Goal: Browse casually: Explore the website without a specific task or goal

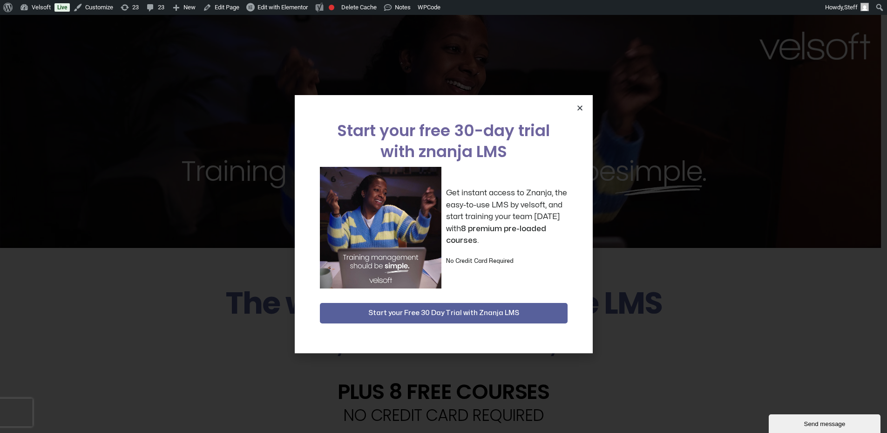
click at [579, 108] on icon "Close" at bounding box center [579, 107] width 7 height 7
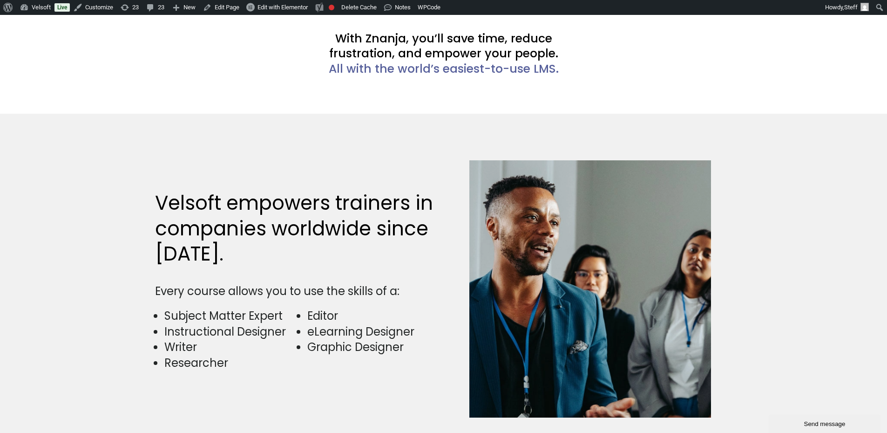
scroll to position [2374, 0]
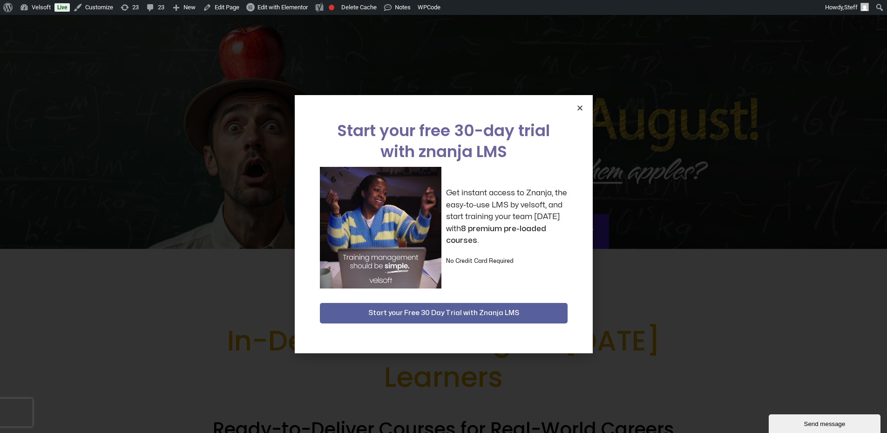
click at [577, 108] on icon "Close" at bounding box center [579, 107] width 7 height 7
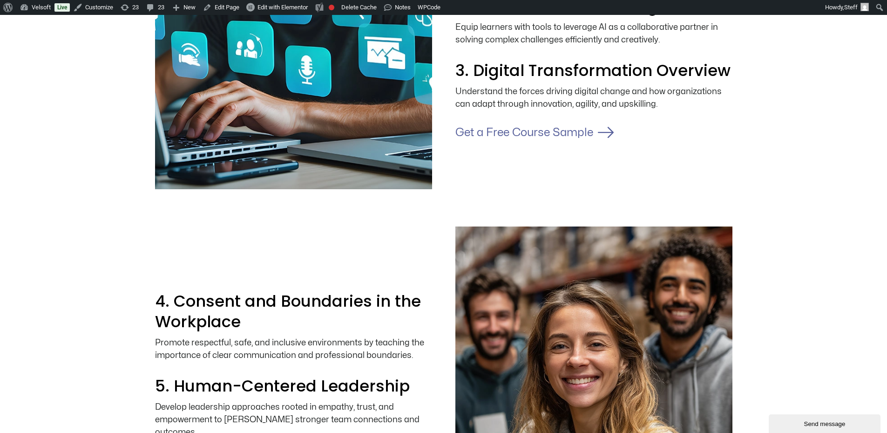
scroll to position [1397, 0]
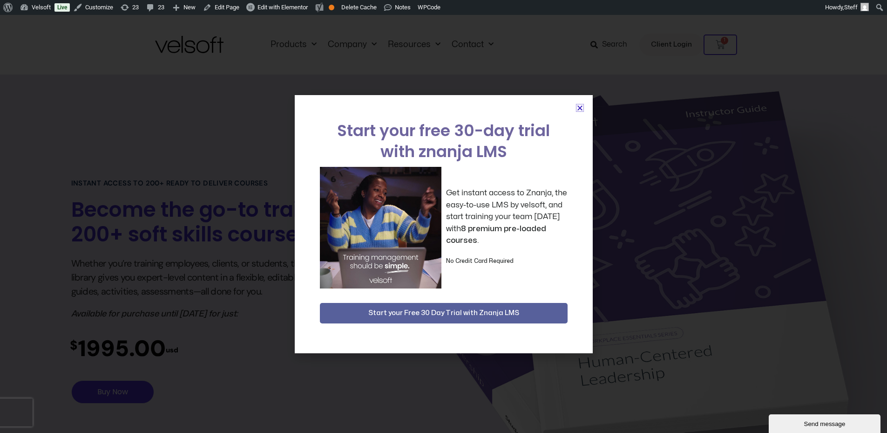
drag, startPoint x: 578, startPoint y: 104, endPoint x: 664, endPoint y: 122, distance: 87.9
click at [578, 105] on icon "Close" at bounding box center [579, 107] width 7 height 7
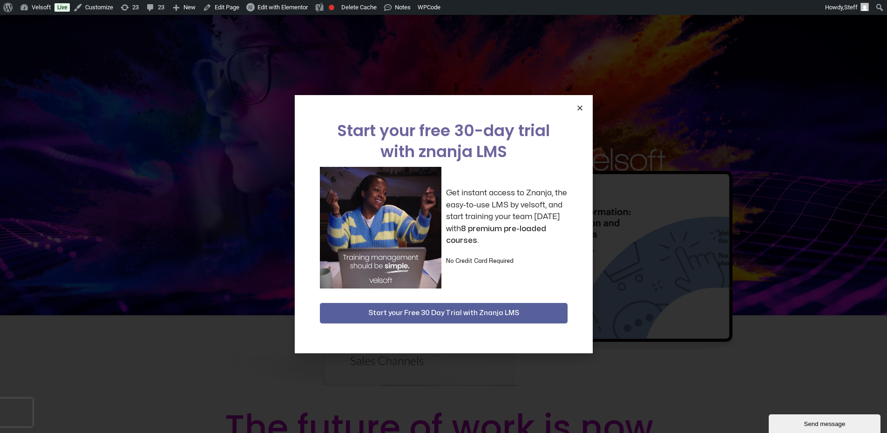
click at [582, 108] on icon "Close" at bounding box center [579, 107] width 7 height 7
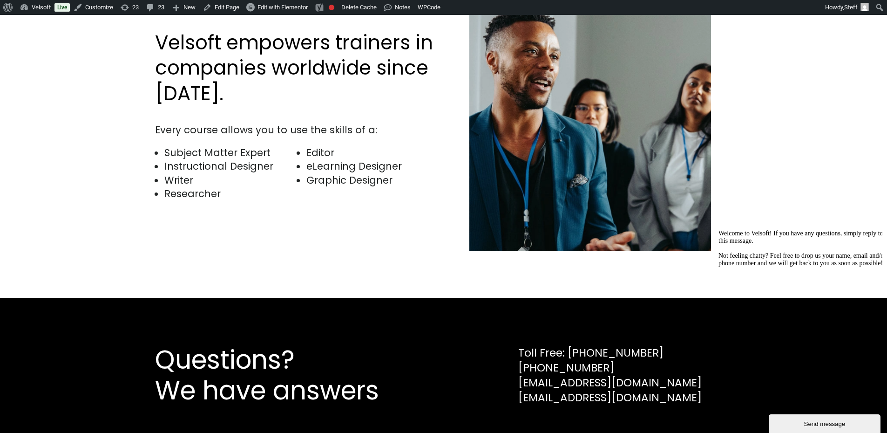
scroll to position [2402, 0]
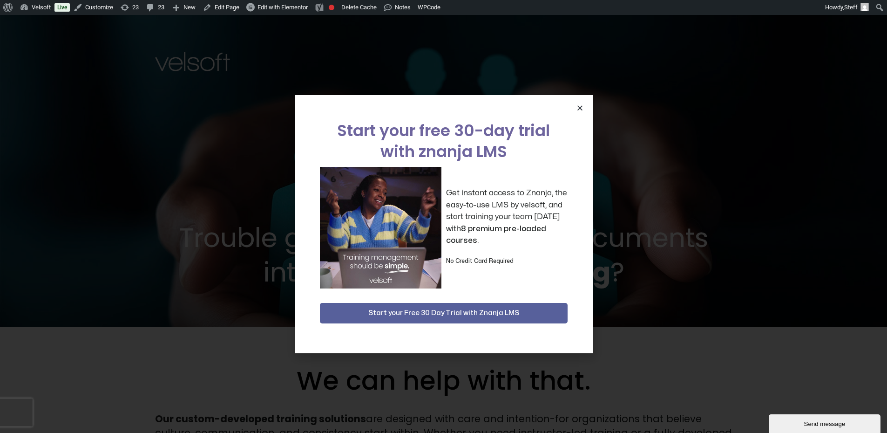
click at [582, 108] on icon "Close" at bounding box center [579, 107] width 7 height 7
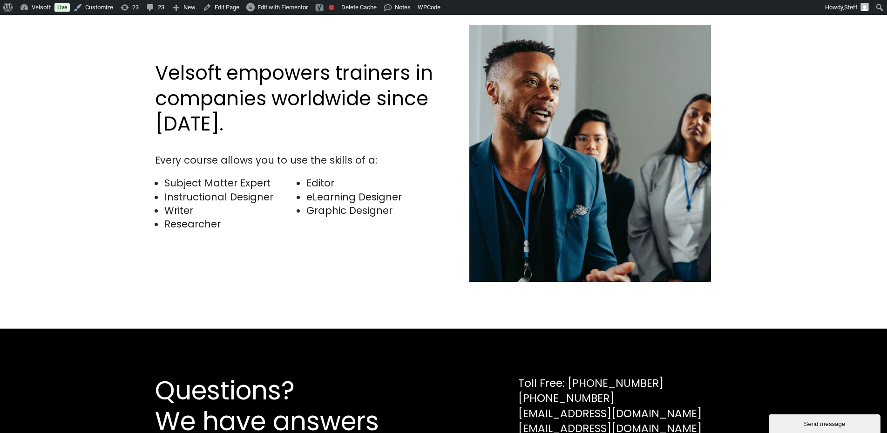
scroll to position [2462, 0]
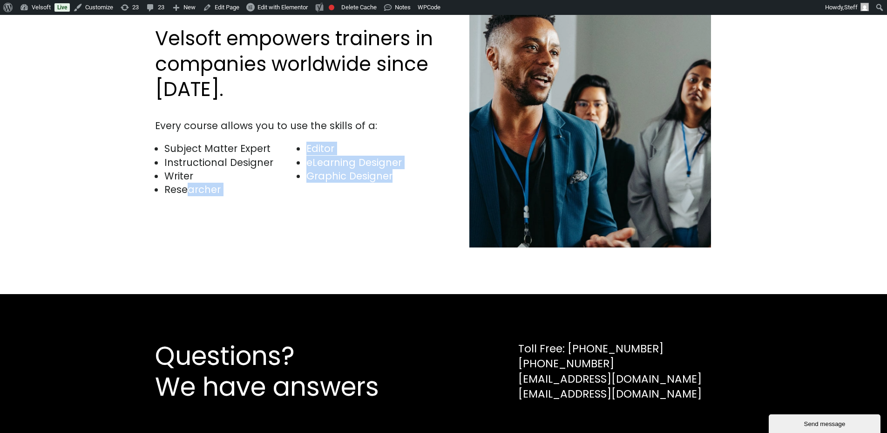
drag, startPoint x: 417, startPoint y: 164, endPoint x: 189, endPoint y: 182, distance: 229.3
click at [189, 182] on div "Subject Matter Expert Instructional Designer Writer Researcher Editor eLearning…" at bounding box center [297, 176] width 284 height 69
drag, startPoint x: 189, startPoint y: 182, endPoint x: 518, endPoint y: 205, distance: 330.5
click at [518, 204] on img at bounding box center [590, 118] width 242 height 257
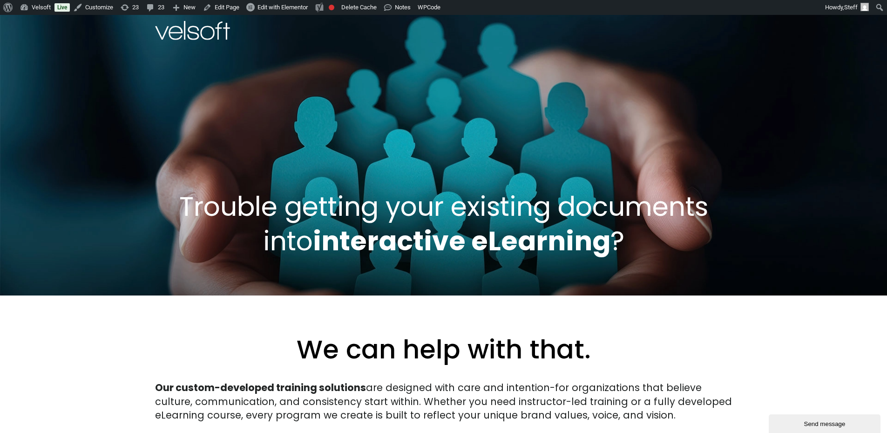
scroll to position [0, 0]
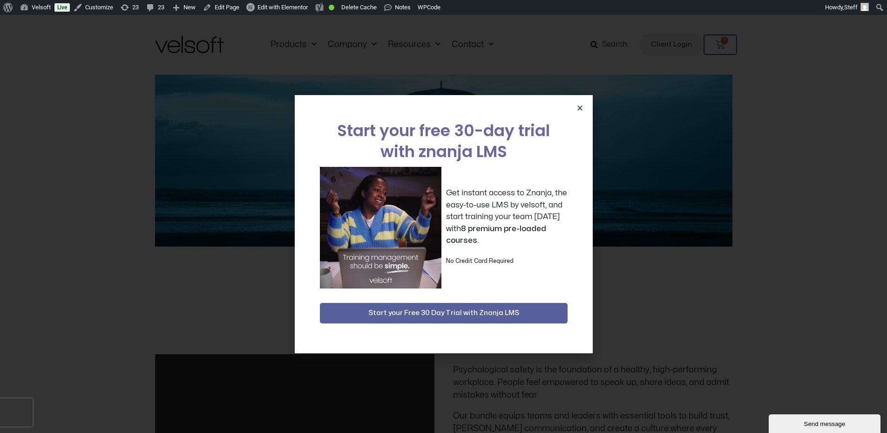
click at [577, 110] on icon "Close" at bounding box center [579, 107] width 7 height 7
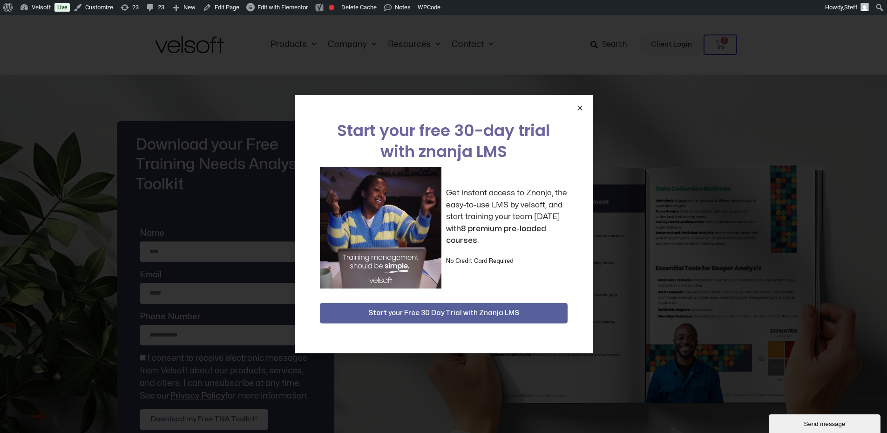
click at [579, 110] on icon "Close" at bounding box center [579, 107] width 7 height 7
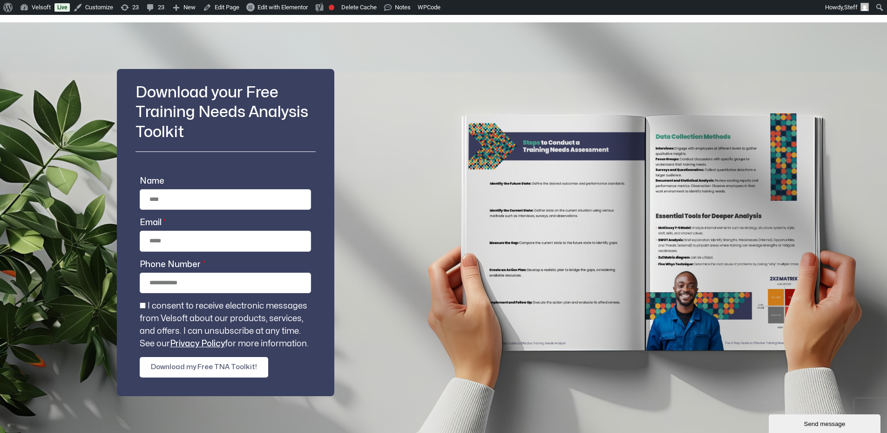
scroll to position [93, 0]
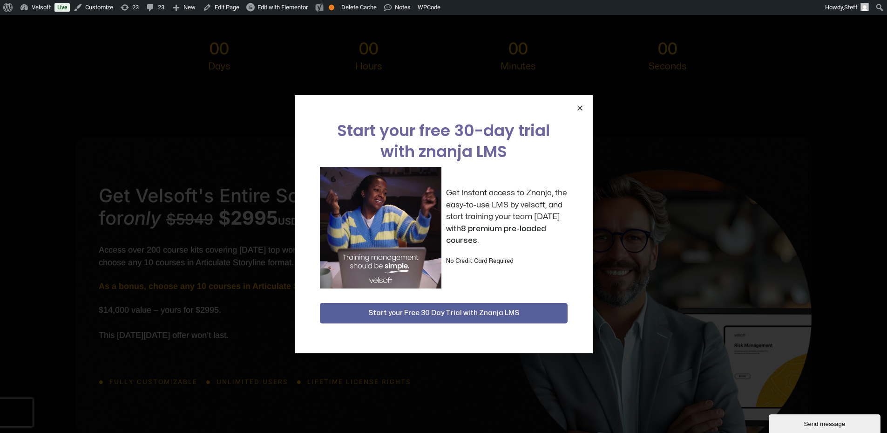
click at [580, 109] on icon "Close" at bounding box center [579, 107] width 7 height 7
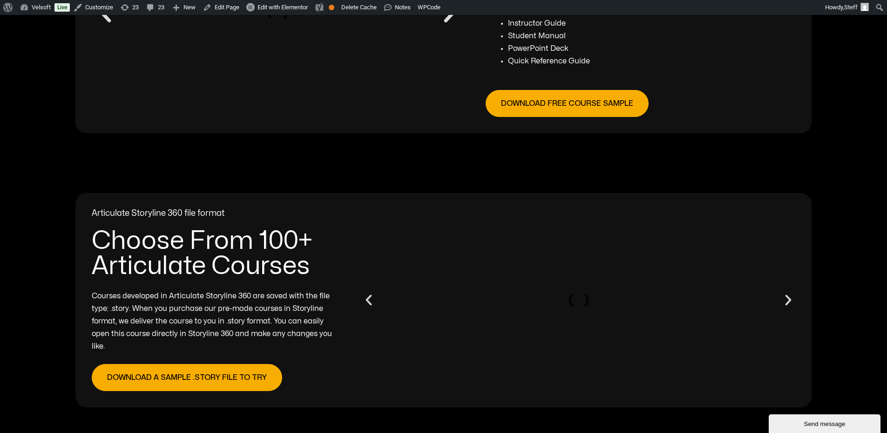
scroll to position [885, 0]
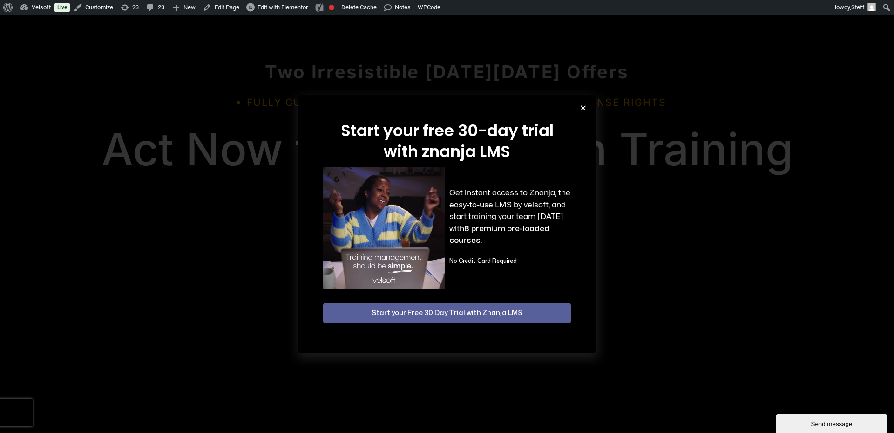
click at [584, 108] on icon "Close" at bounding box center [583, 107] width 7 height 7
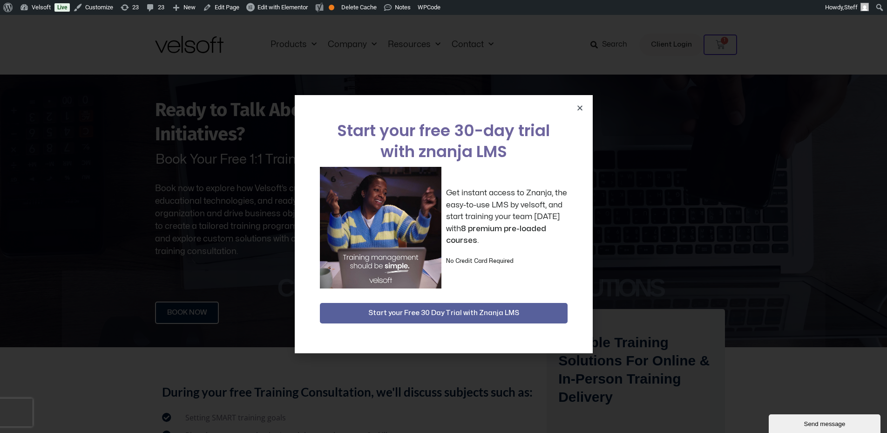
click at [585, 103] on div "Start your free 30-day trial with znanja LMS Get instant access to Znanja, the …" at bounding box center [444, 224] width 298 height 258
click at [582, 108] on icon "Close" at bounding box center [579, 107] width 7 height 7
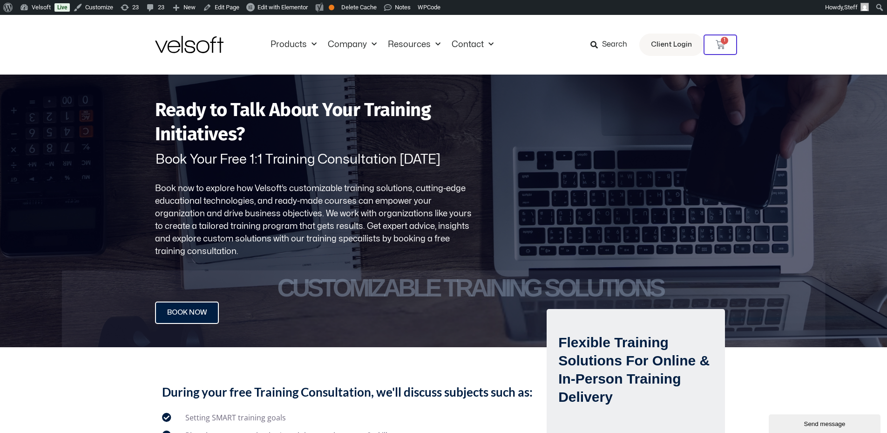
scroll to position [279, 0]
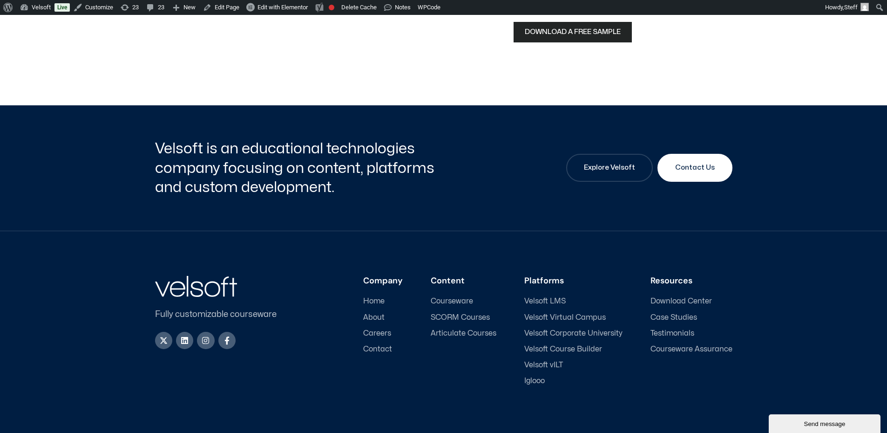
scroll to position [1007, 0]
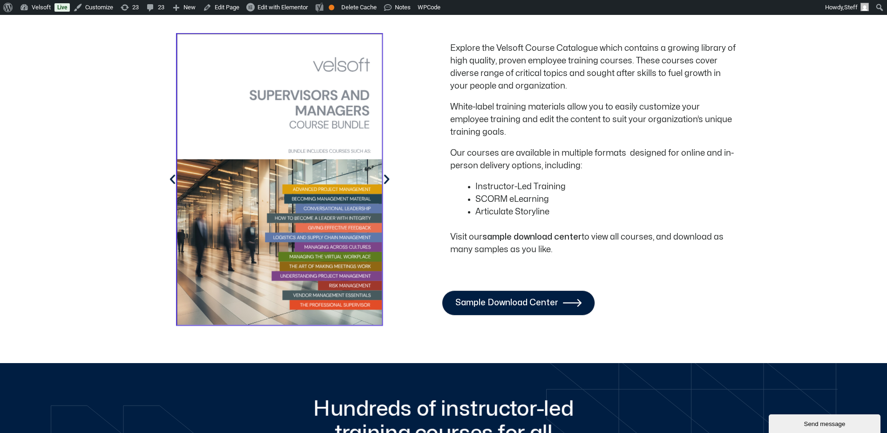
scroll to position [1024, 0]
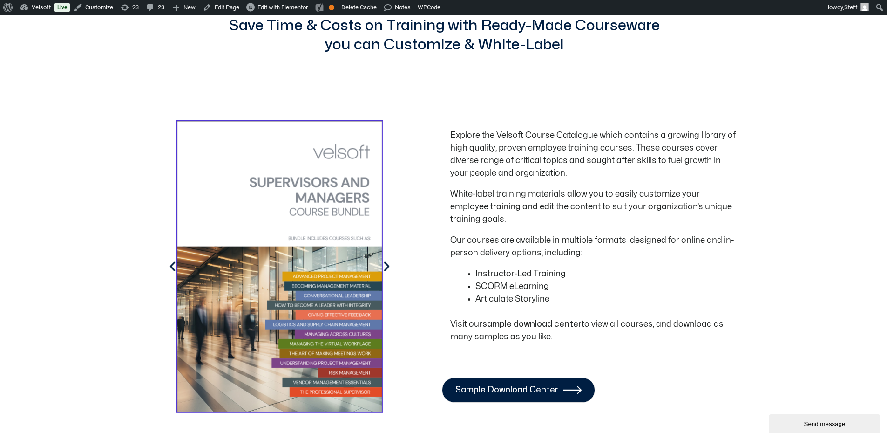
click at [389, 264] on icon "Image Carousel" at bounding box center [386, 266] width 13 height 13
click at [389, 266] on icon "Image Carousel" at bounding box center [386, 266] width 13 height 13
click at [387, 265] on icon "Image Carousel" at bounding box center [386, 266] width 13 height 13
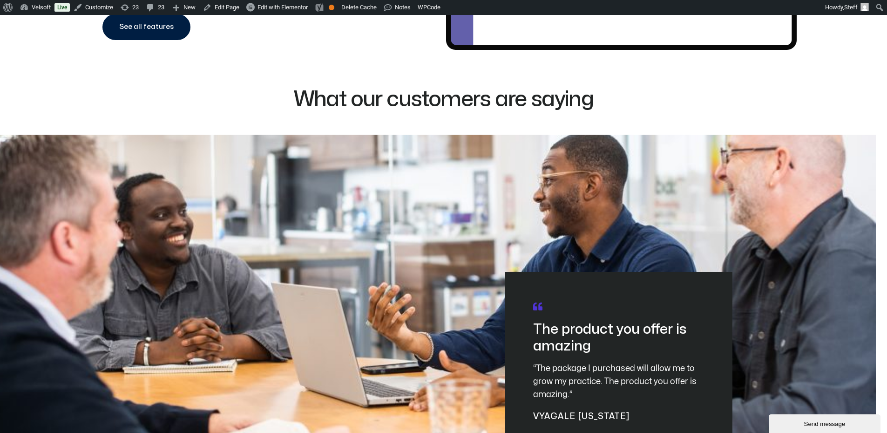
scroll to position [3492, 0]
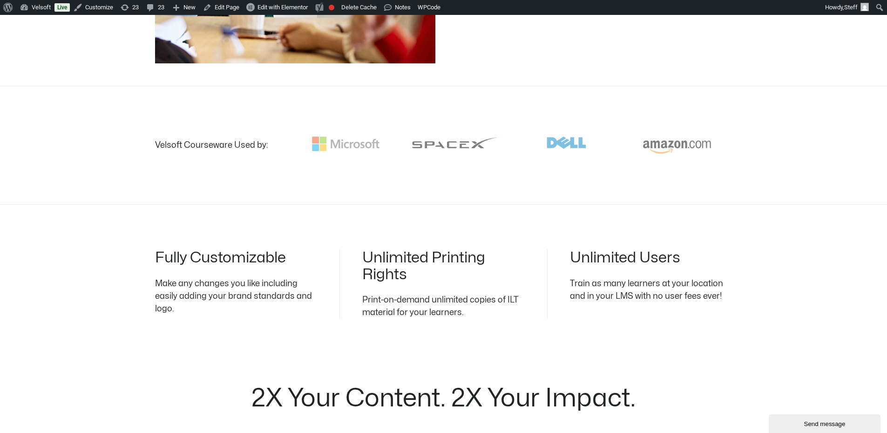
scroll to position [1397, 0]
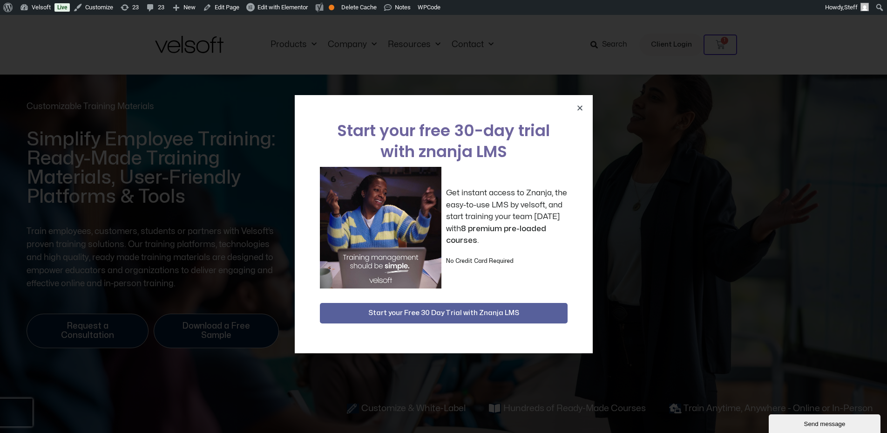
drag, startPoint x: 589, startPoint y: 106, endPoint x: 583, endPoint y: 106, distance: 5.1
click at [588, 106] on div "Start your free 30-day trial with znanja LMS Get instant access to Znanja, the …" at bounding box center [444, 224] width 298 height 258
click at [582, 106] on icon "Close" at bounding box center [579, 107] width 7 height 7
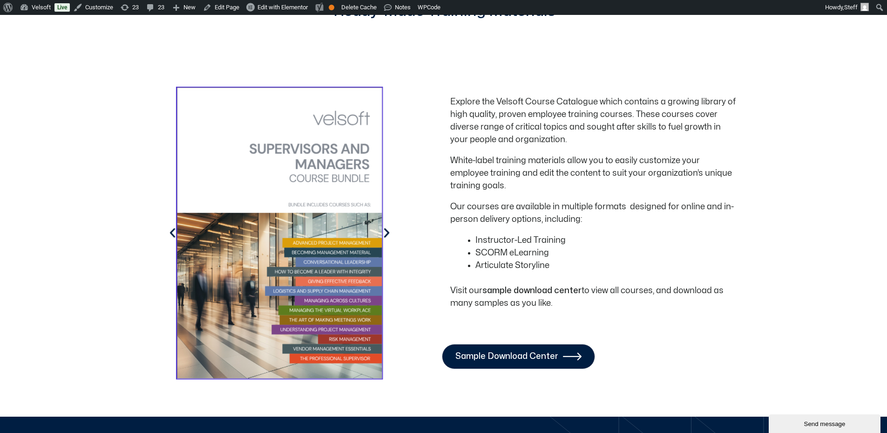
scroll to position [1117, 0]
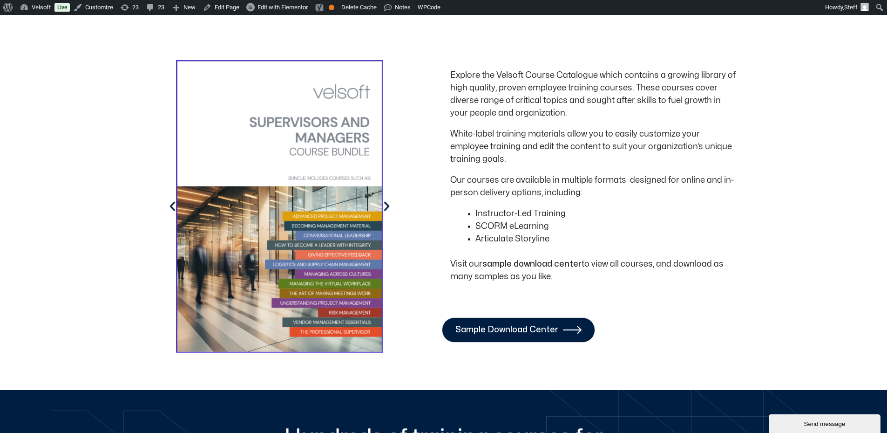
click at [387, 200] on icon "Image Carousel" at bounding box center [386, 206] width 13 height 13
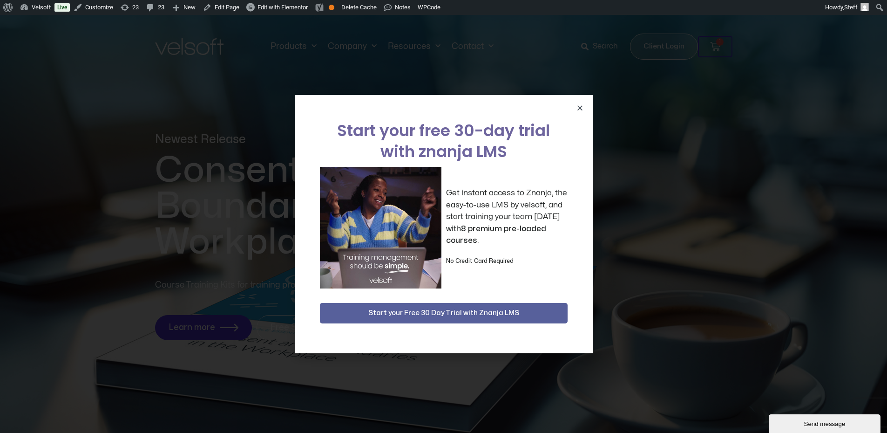
click at [584, 107] on div "Start your free 30-day trial with znanja LMS Get instant access to Znanja, the …" at bounding box center [444, 224] width 298 height 258
click at [577, 107] on icon "Close" at bounding box center [579, 107] width 7 height 7
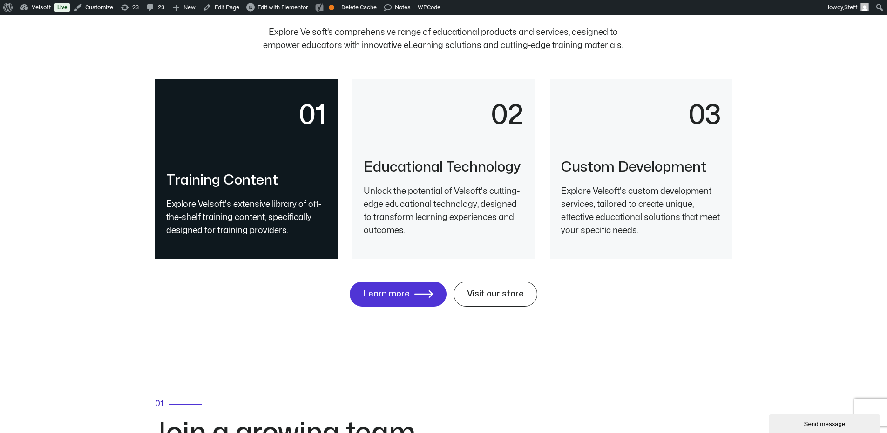
scroll to position [2188, 0]
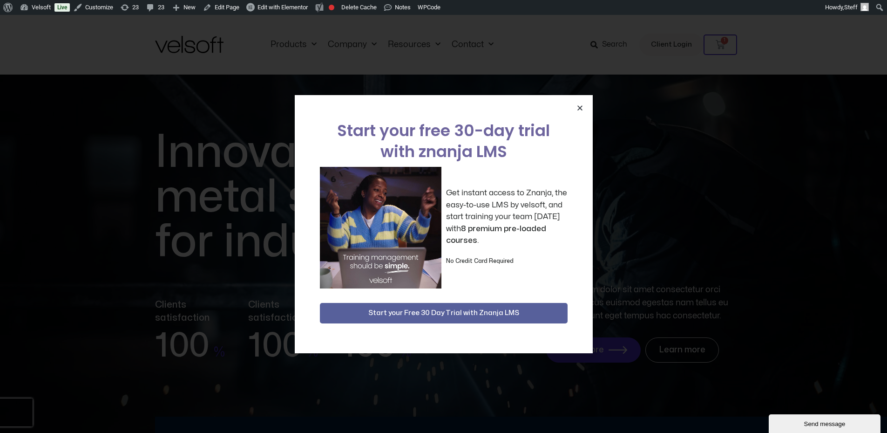
click at [579, 108] on icon "Close" at bounding box center [579, 107] width 7 height 7
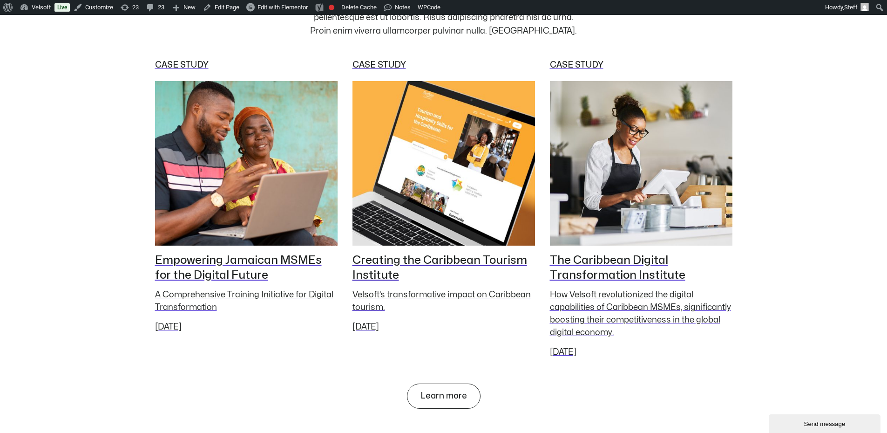
scroll to position [4749, 0]
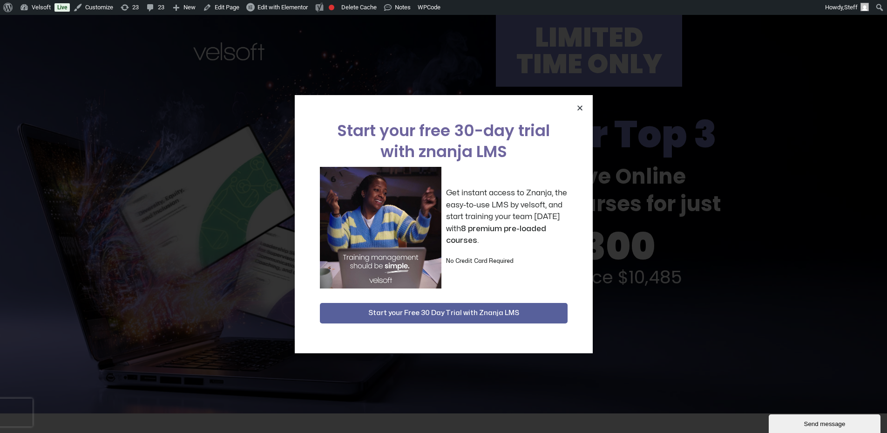
click at [580, 105] on icon "Close" at bounding box center [579, 107] width 7 height 7
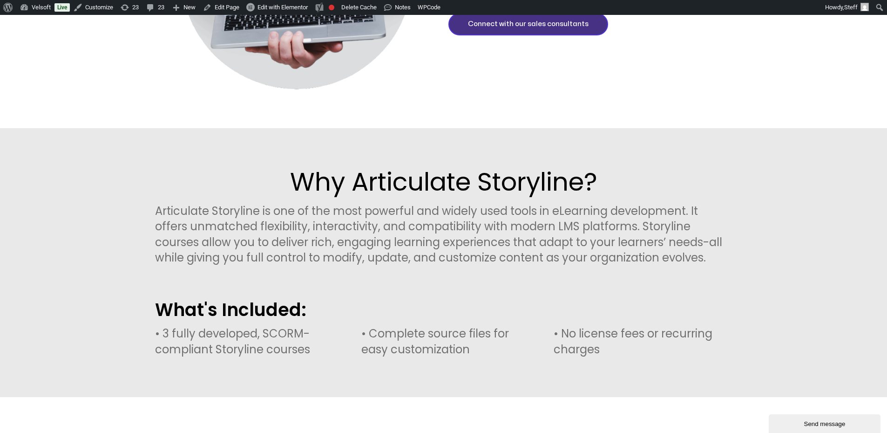
scroll to position [1350, 0]
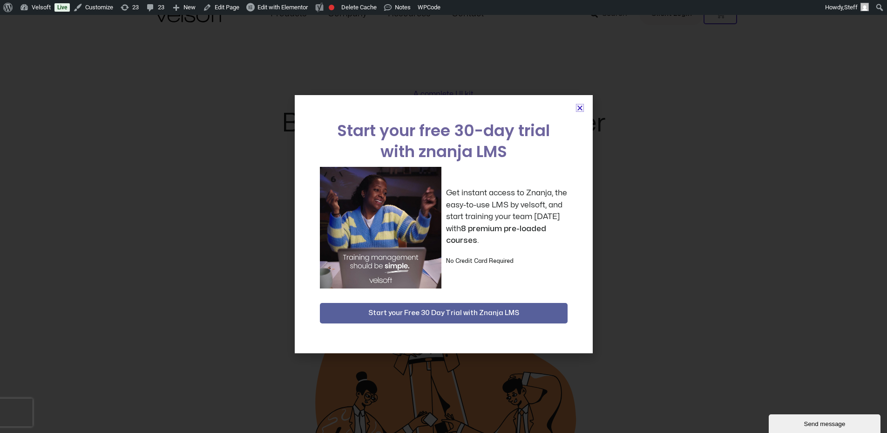
scroll to position [47, 0]
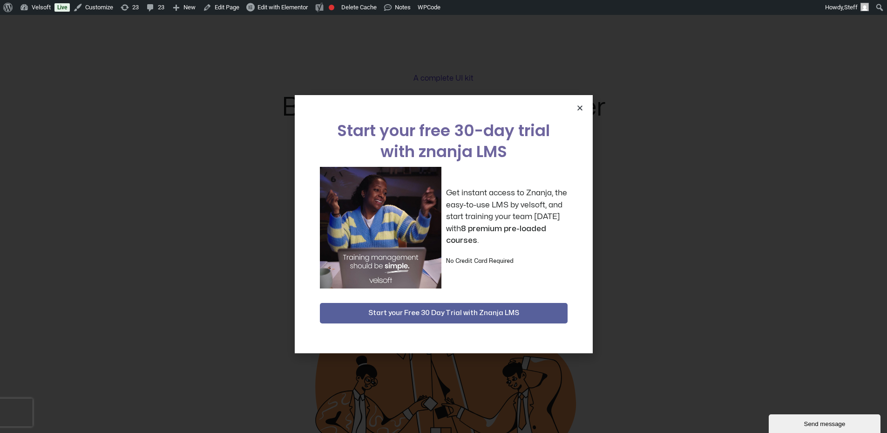
click at [582, 107] on icon "Close" at bounding box center [579, 107] width 7 height 7
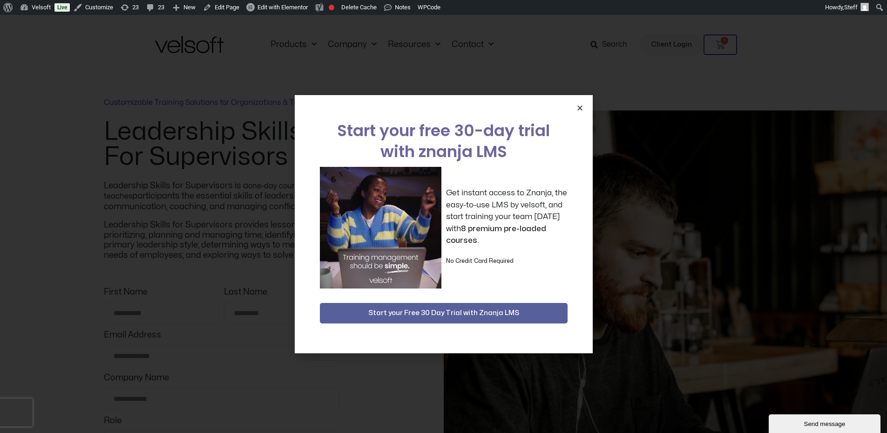
click at [582, 108] on icon "Close" at bounding box center [579, 107] width 7 height 7
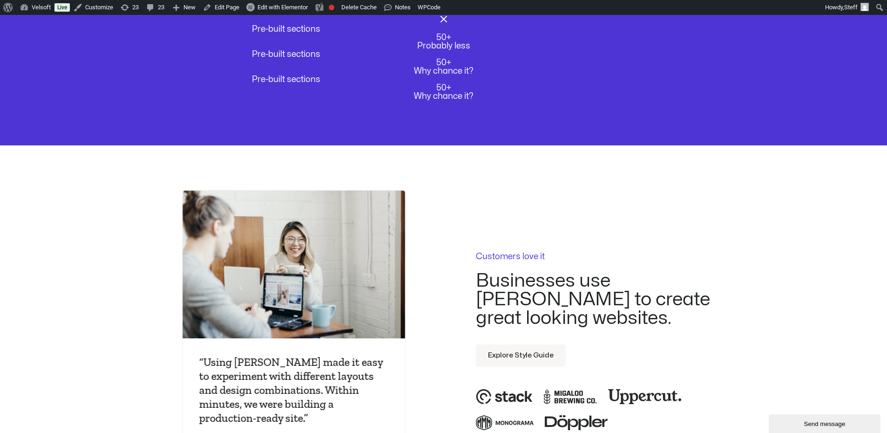
scroll to position [1769, 0]
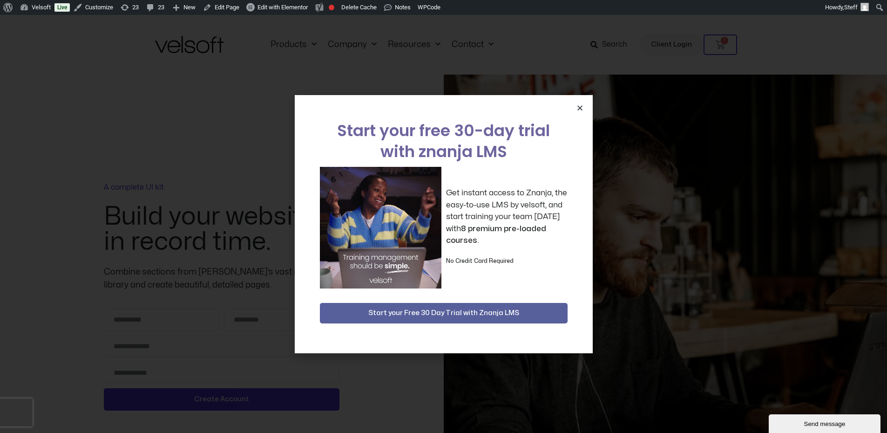
click at [578, 108] on icon "Close" at bounding box center [579, 107] width 7 height 7
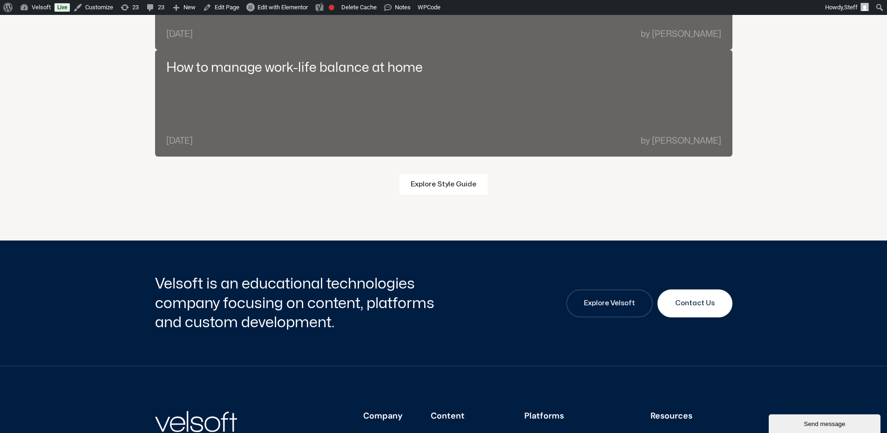
scroll to position [2514, 0]
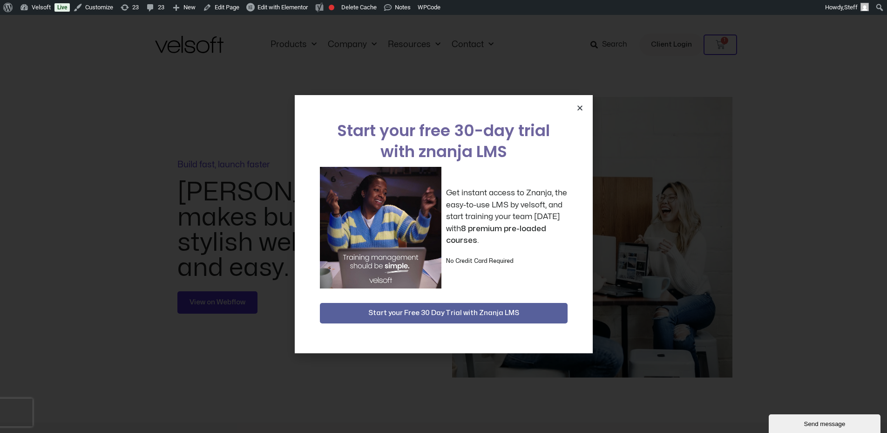
click at [578, 108] on icon "Close" at bounding box center [579, 107] width 7 height 7
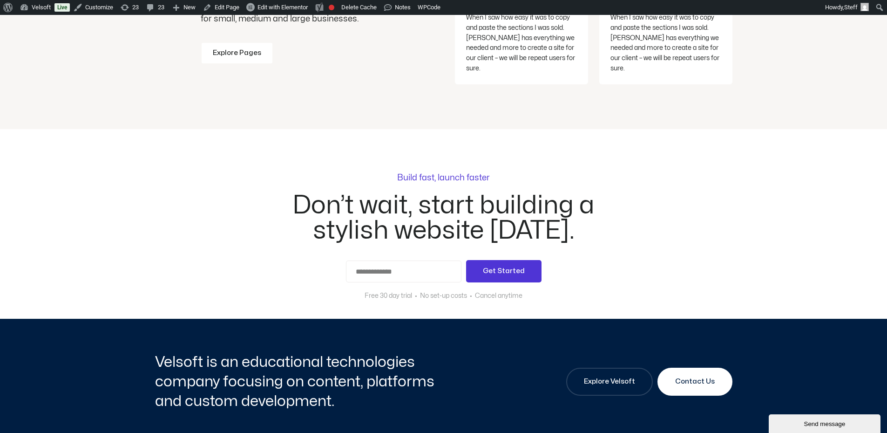
scroll to position [2049, 0]
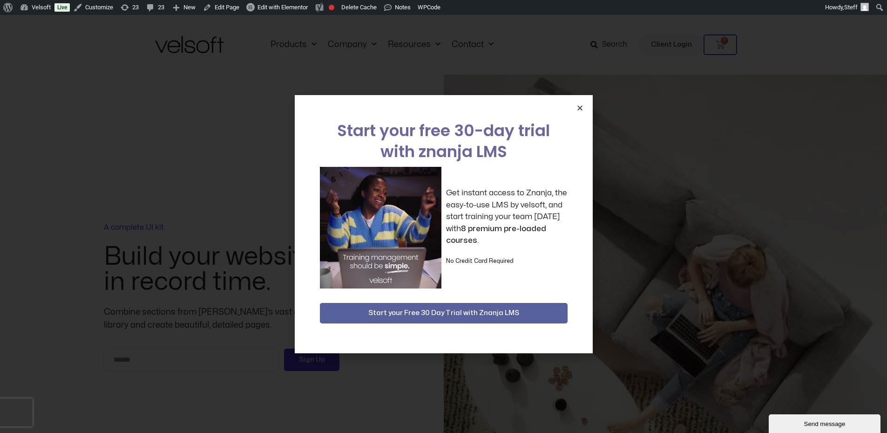
click at [581, 107] on icon "Close" at bounding box center [579, 107] width 7 height 7
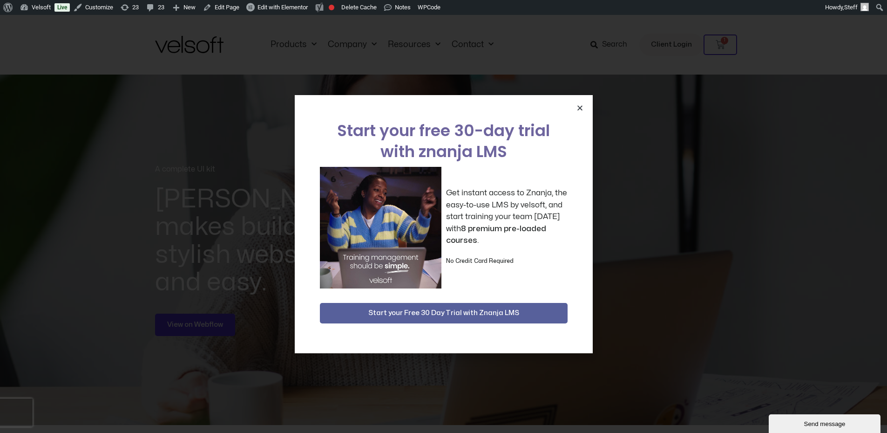
click at [583, 108] on icon "Close" at bounding box center [579, 107] width 7 height 7
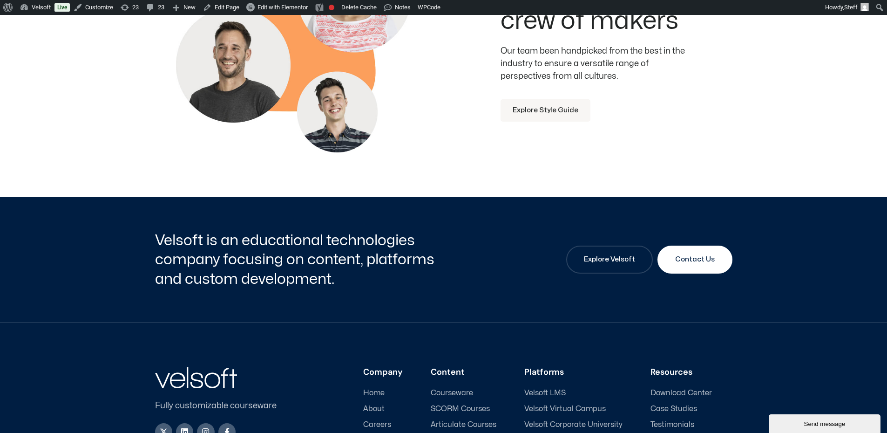
scroll to position [1397, 0]
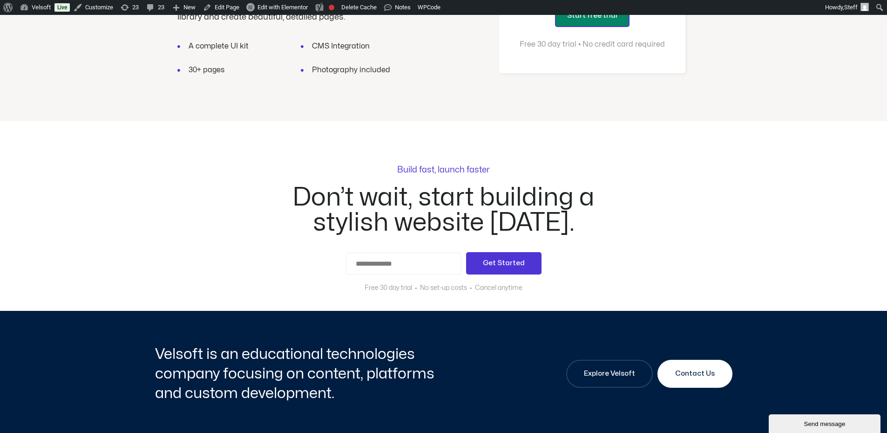
scroll to position [1862, 0]
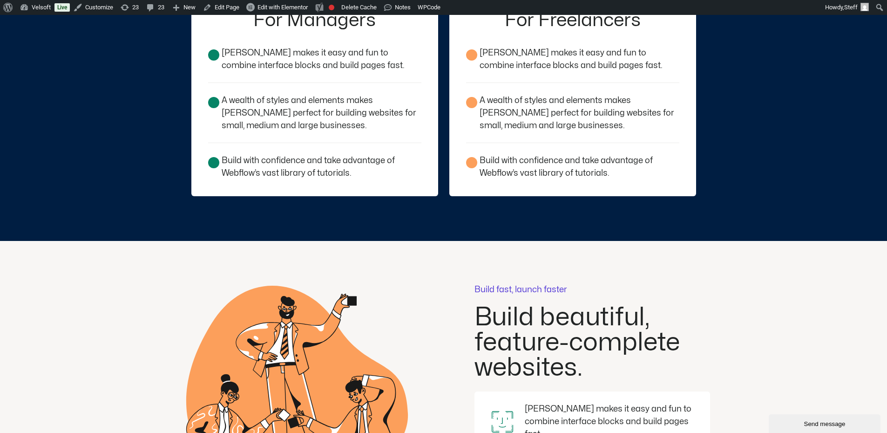
scroll to position [698, 0]
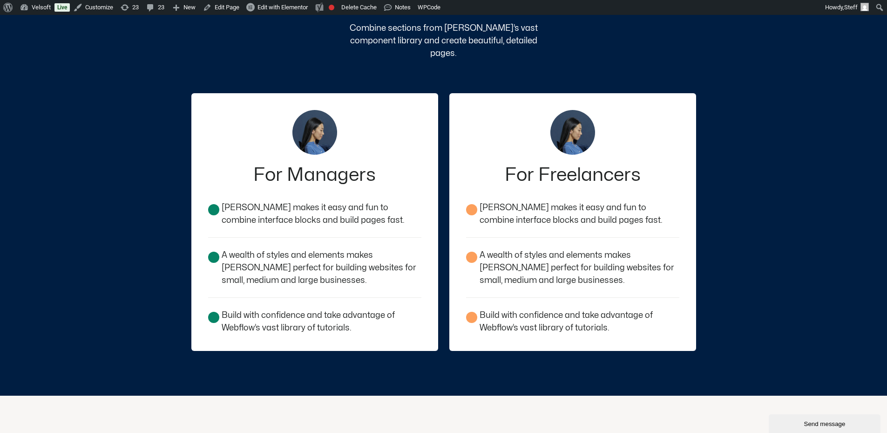
click at [316, 166] on h2 "For Managers" at bounding box center [314, 175] width 213 height 19
click at [612, 166] on h2 "For Freelancers" at bounding box center [572, 175] width 213 height 19
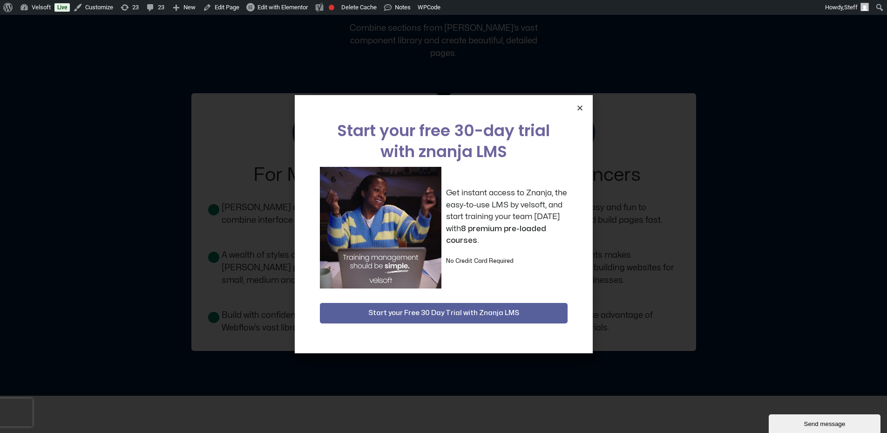
click at [579, 109] on icon "Close" at bounding box center [579, 107] width 7 height 7
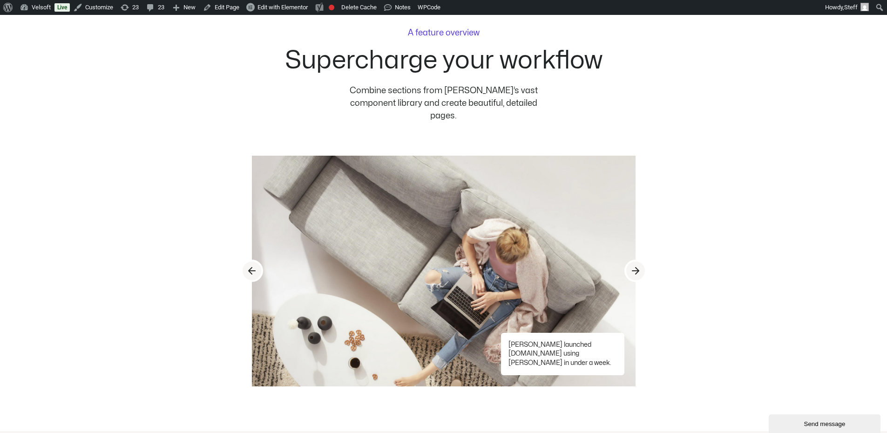
scroll to position [1769, 0]
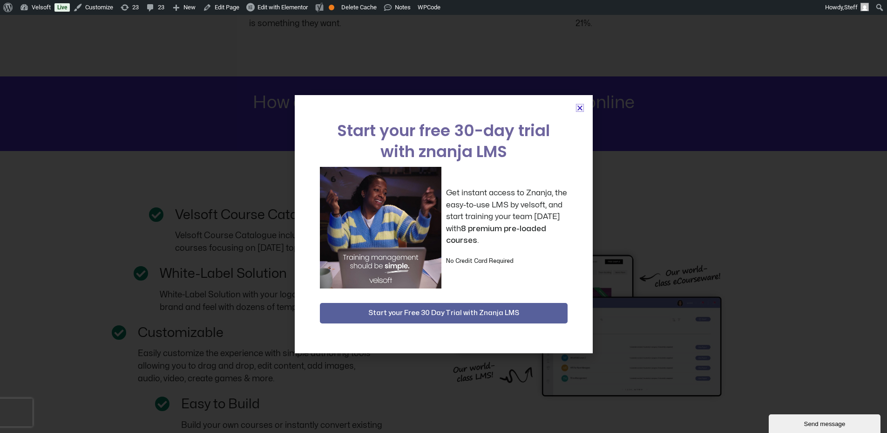
scroll to position [1350, 0]
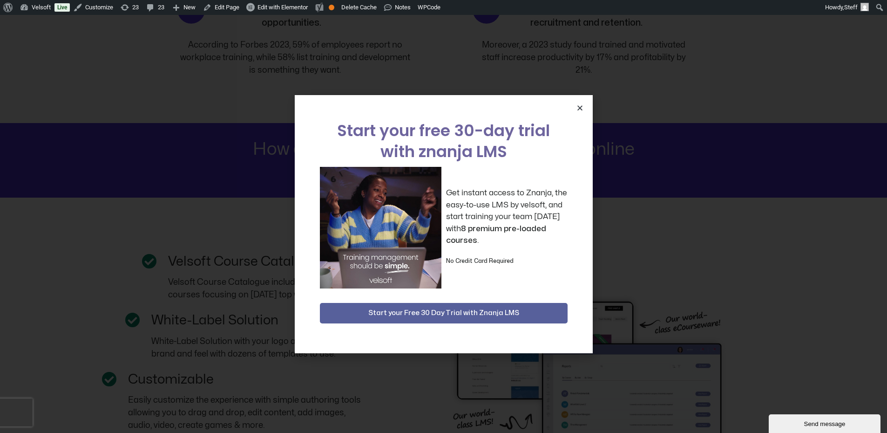
click at [580, 110] on icon "Close" at bounding box center [579, 107] width 7 height 7
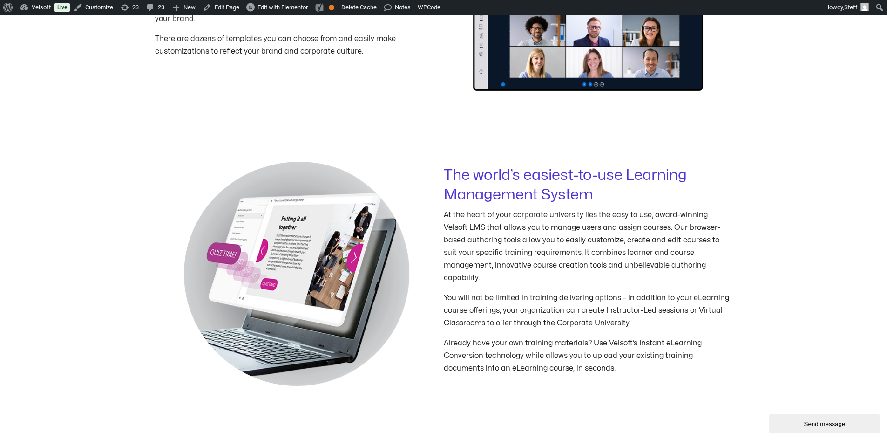
scroll to position [2468, 0]
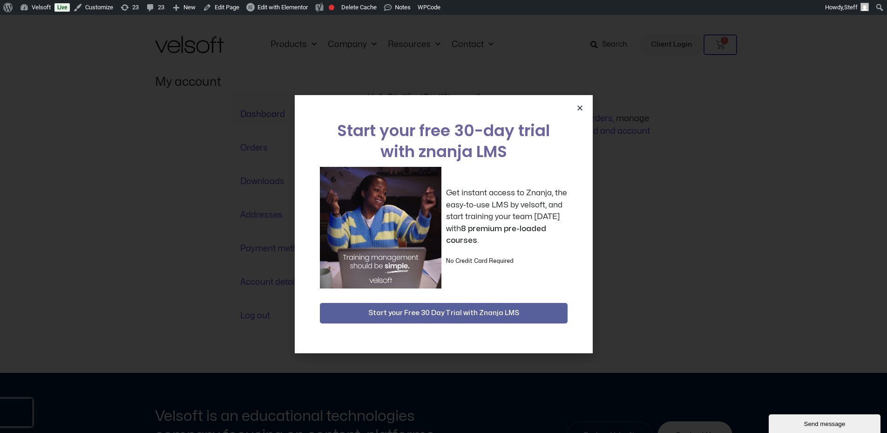
click at [579, 106] on icon "Close" at bounding box center [579, 107] width 7 height 7
